Goal: Information Seeking & Learning: Learn about a topic

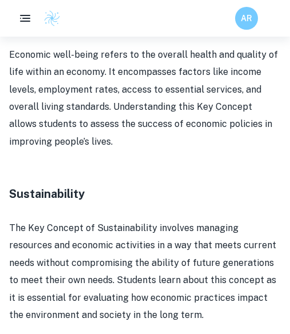
click at [146, 117] on p "Economic well-being refers to the overall health and quality of life within an …" at bounding box center [145, 98] width 272 height 104
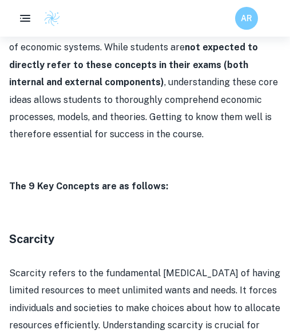
scroll to position [552, 0]
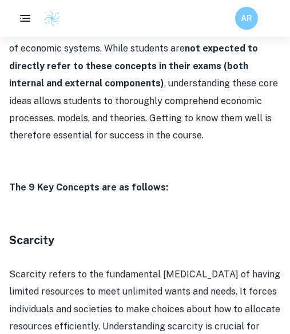
click at [146, 117] on p "In the IB Economics course, students explore nine Key Concepts that are crucial…" at bounding box center [145, 75] width 272 height 139
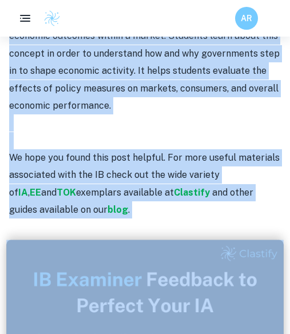
scroll to position [2392, 0]
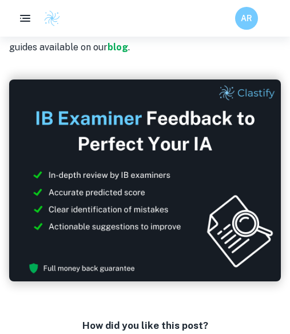
drag, startPoint x: 13, startPoint y: 188, endPoint x: 187, endPoint y: 12, distance: 247.8
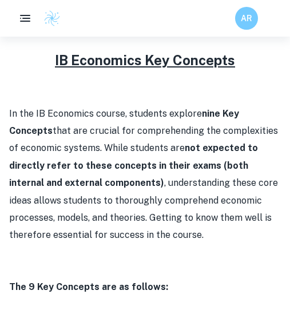
scroll to position [556, 0]
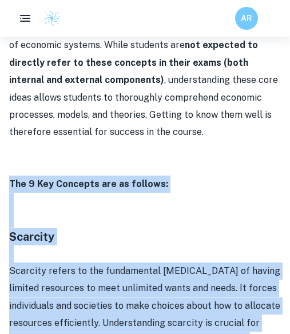
drag, startPoint x: 144, startPoint y: 238, endPoint x: 9, endPoint y: 185, distance: 145.5
copy div "Lor 1 Ips Dolorsit ame co adipisc: Elitsedd Eiusmodt incidi ut lab etdoloremag …"
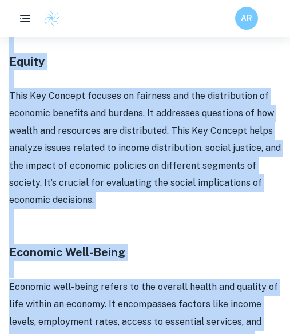
click at [140, 155] on p "This Key Concept focuses on fairness and the distribution of economic benefits …" at bounding box center [145, 148] width 272 height 122
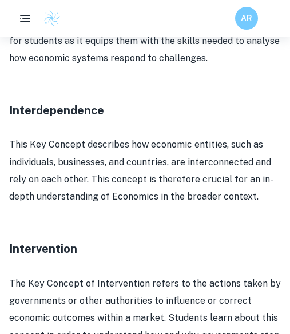
scroll to position [2240, 0]
